Goal: Task Accomplishment & Management: Use online tool/utility

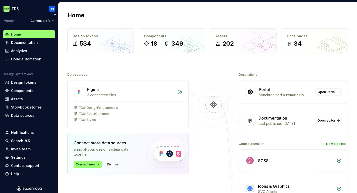
scroll to position [2, 0]
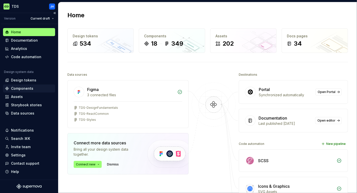
click at [22, 88] on div "Components" at bounding box center [22, 88] width 22 height 5
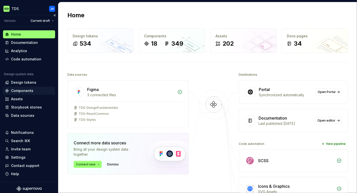
click at [19, 91] on div "Components" at bounding box center [22, 90] width 22 height 5
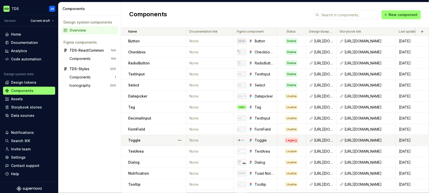
click at [290, 141] on div "Legacy" at bounding box center [291, 140] width 13 height 5
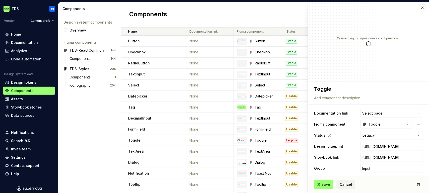
type textarea "*"
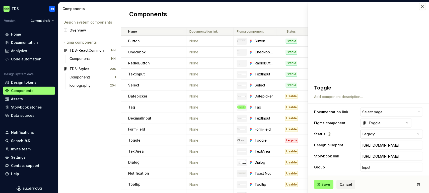
click at [357, 134] on html "TDS JH Version Current draft Home Documentation Analytics Code automation Desig…" at bounding box center [214, 96] width 429 height 193
select select "**********"
click at [327, 183] on span "Save" at bounding box center [325, 184] width 9 height 5
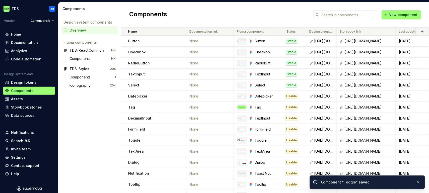
scroll to position [43, 0]
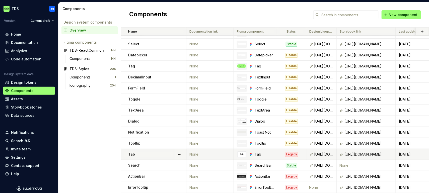
click at [292, 153] on div "Legacy" at bounding box center [291, 154] width 13 height 5
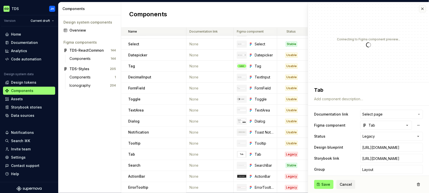
type textarea "*"
click at [357, 138] on html "TDS JH Version Current draft Home Documentation Analytics Code automation Desig…" at bounding box center [214, 96] width 429 height 193
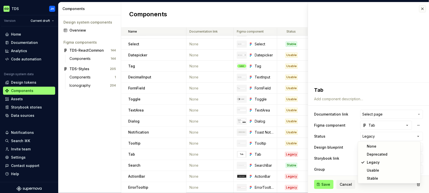
select select "**********"
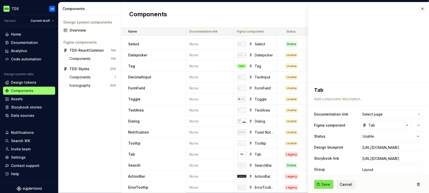
click at [322, 185] on span "Save" at bounding box center [325, 184] width 9 height 5
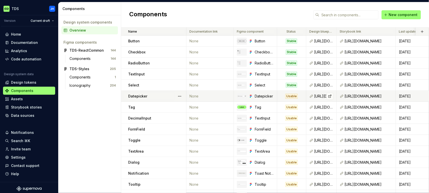
click at [321, 96] on div "[URL][DOMAIN_NAME]" at bounding box center [323, 96] width 19 height 5
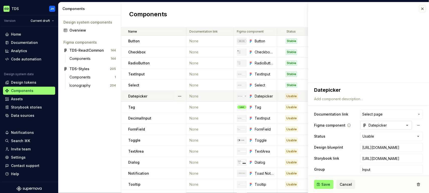
click at [357, 125] on icon "button" at bounding box center [407, 125] width 5 height 5
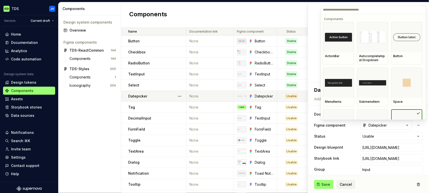
click at [349, 131] on html "TDS JH Version Current draft Home Documentation Analytics Code automation Desig…" at bounding box center [214, 96] width 429 height 193
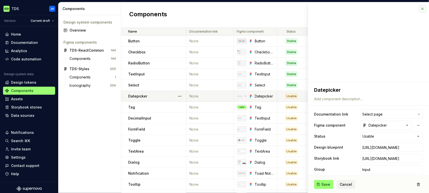
click at [357, 7] on button "button" at bounding box center [422, 8] width 7 height 7
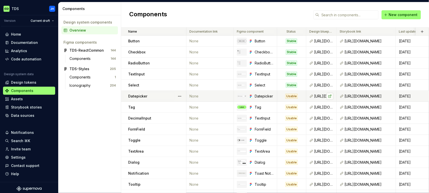
click at [327, 97] on link at bounding box center [329, 96] width 7 height 7
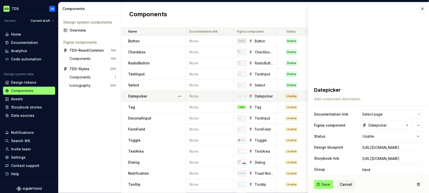
type textarea "*"
